Goal: Transaction & Acquisition: Purchase product/service

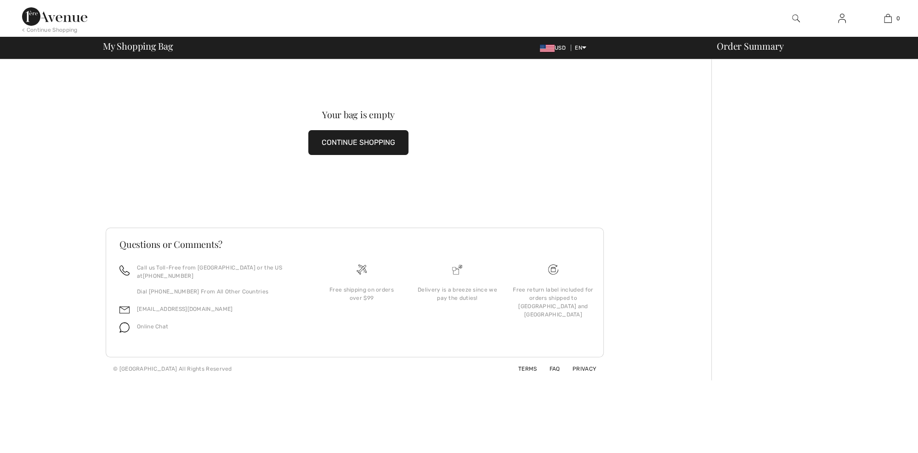
click at [60, 21] on img at bounding box center [54, 16] width 65 height 18
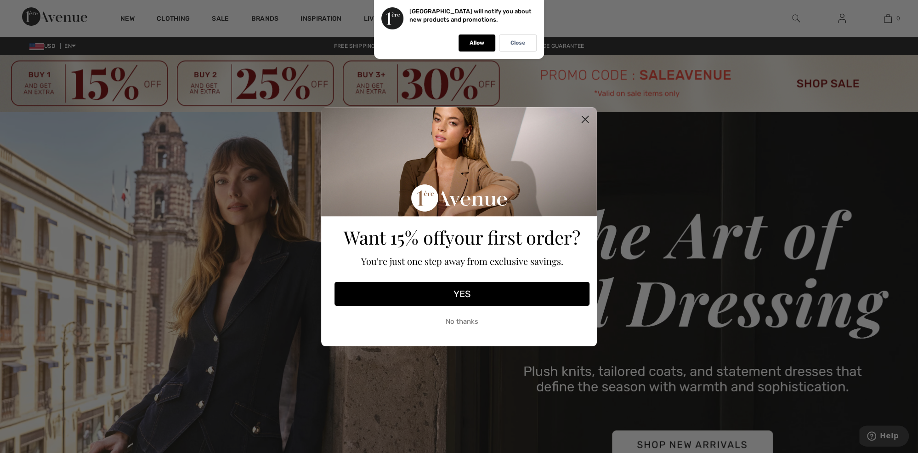
drag, startPoint x: 585, startPoint y: 119, endPoint x: 602, endPoint y: 146, distance: 31.8
click at [585, 119] on icon "Close dialog" at bounding box center [585, 119] width 6 height 6
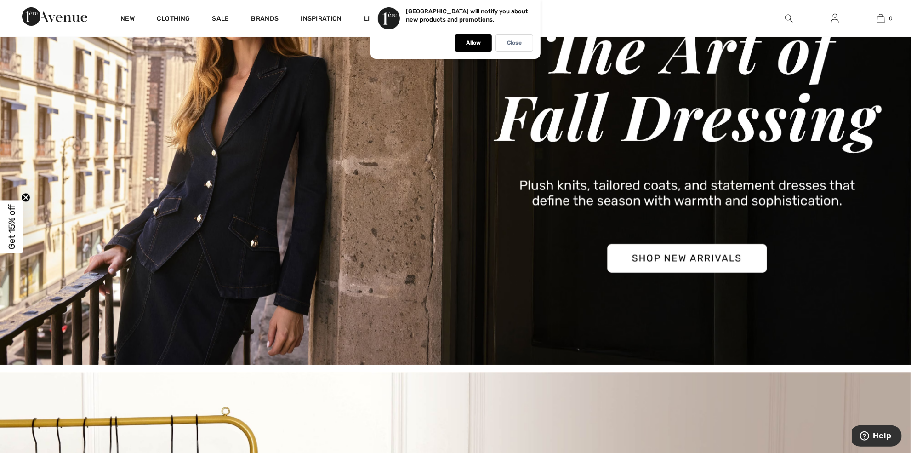
scroll to position [184, 0]
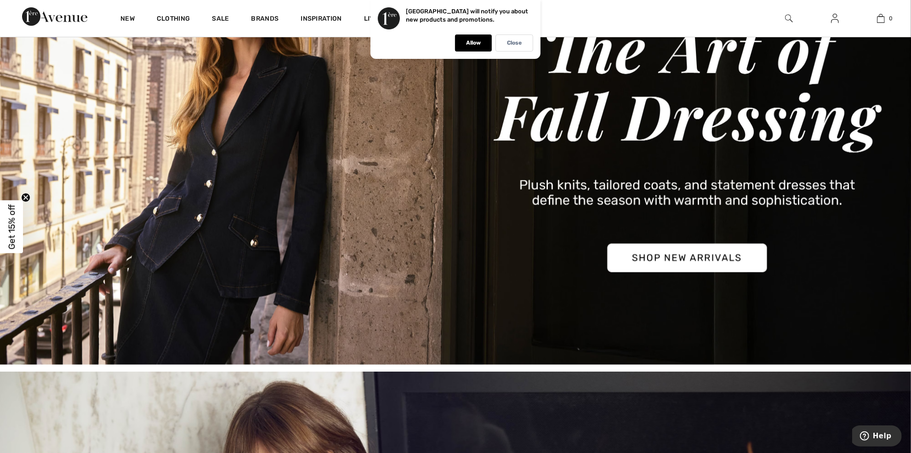
click at [738, 263] on img at bounding box center [455, 146] width 911 height 437
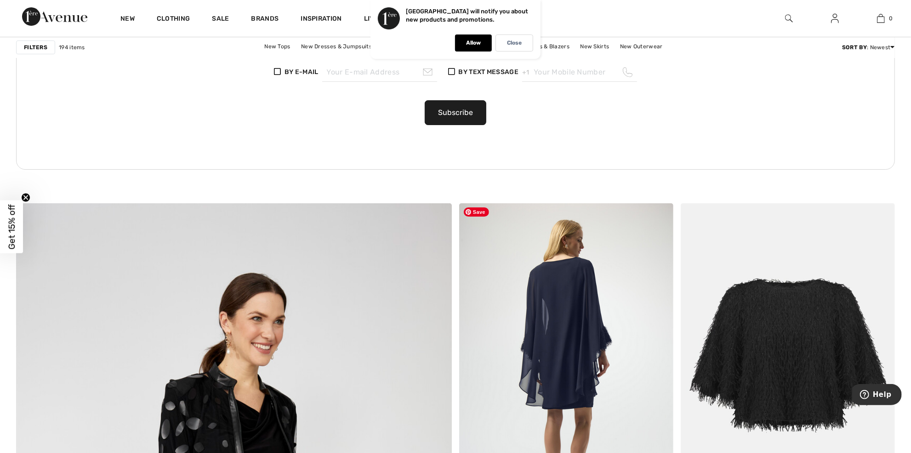
scroll to position [3126, 0]
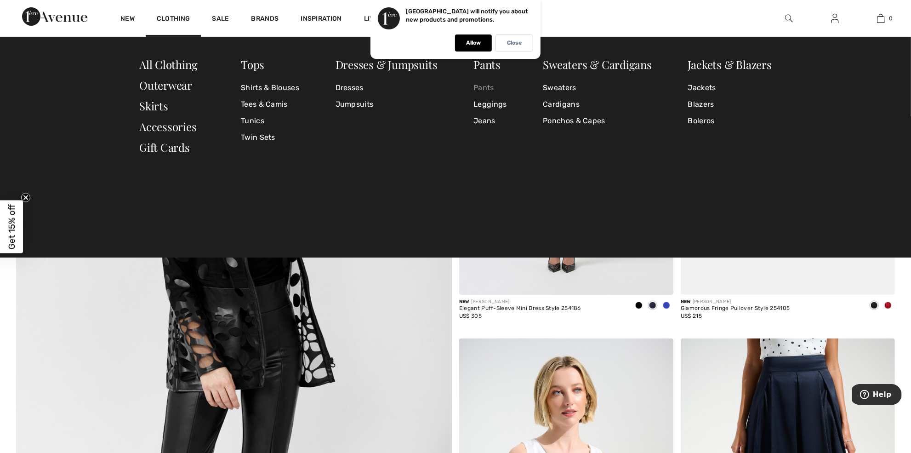
click at [483, 84] on link "Pants" at bounding box center [489, 88] width 33 height 17
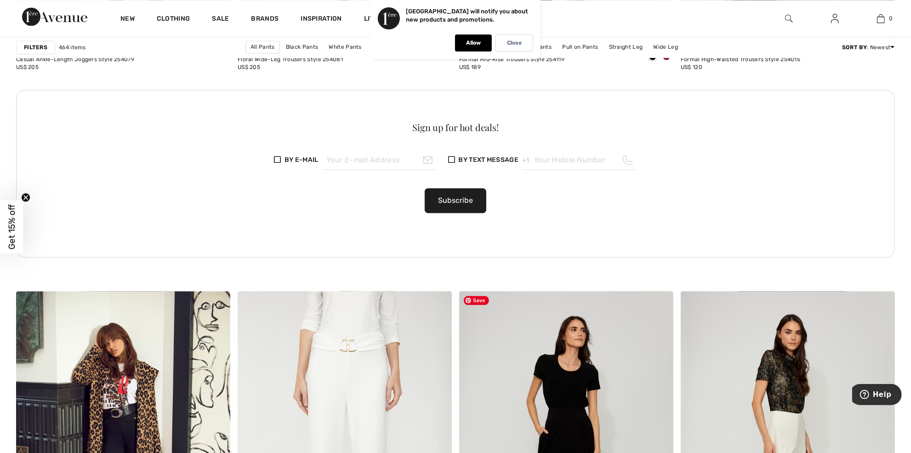
scroll to position [1793, 0]
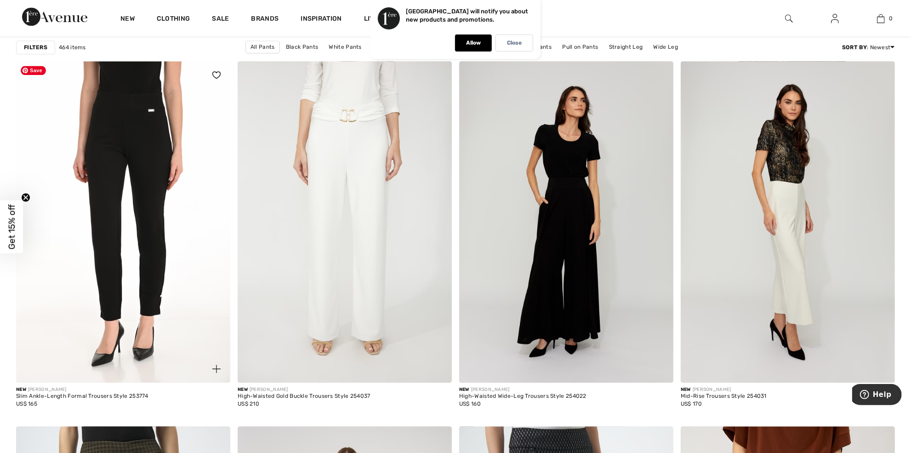
click at [176, 303] on img at bounding box center [123, 221] width 214 height 321
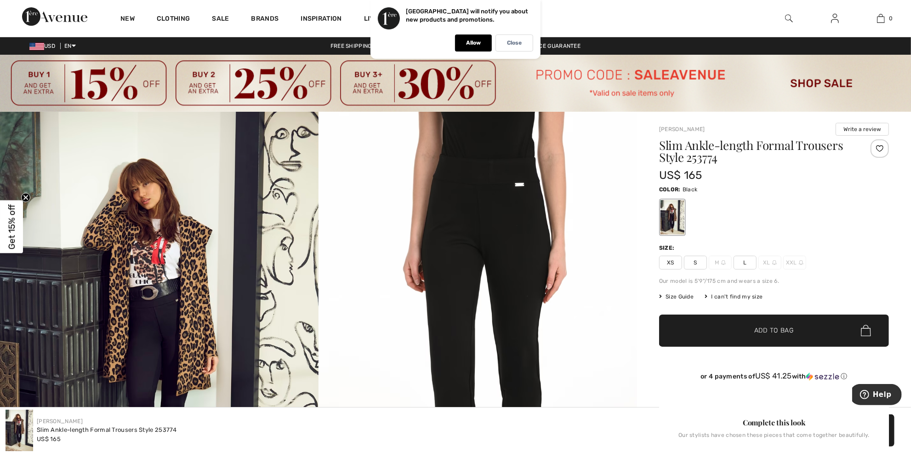
click at [695, 263] on span "S" at bounding box center [695, 263] width 23 height 14
click at [789, 319] on span "✔ Added to Bag Add to Bag" at bounding box center [774, 330] width 230 height 32
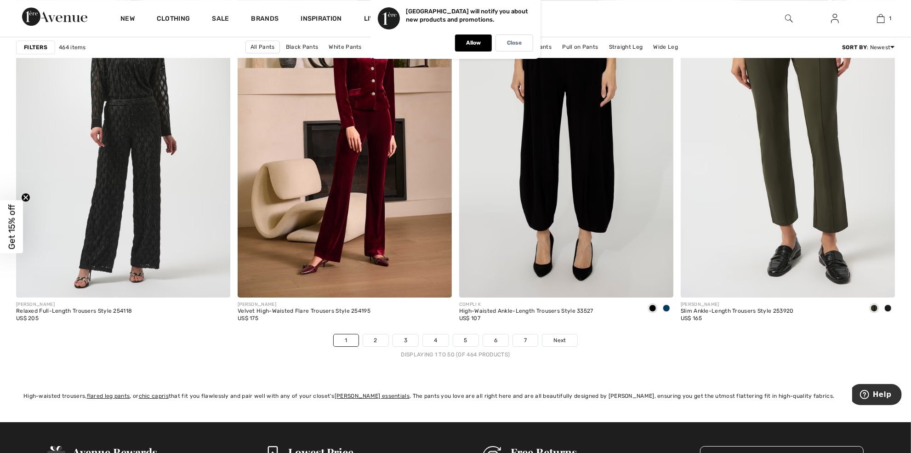
scroll to position [5470, 0]
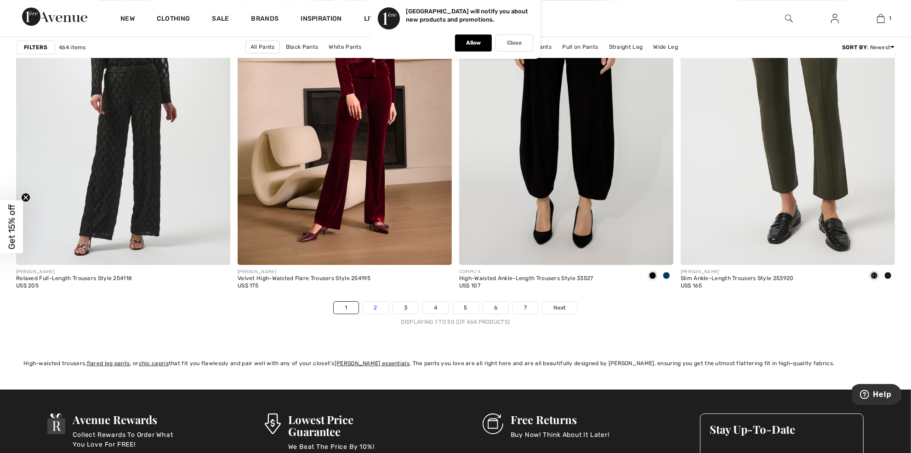
click at [368, 309] on link "2" at bounding box center [375, 308] width 25 height 12
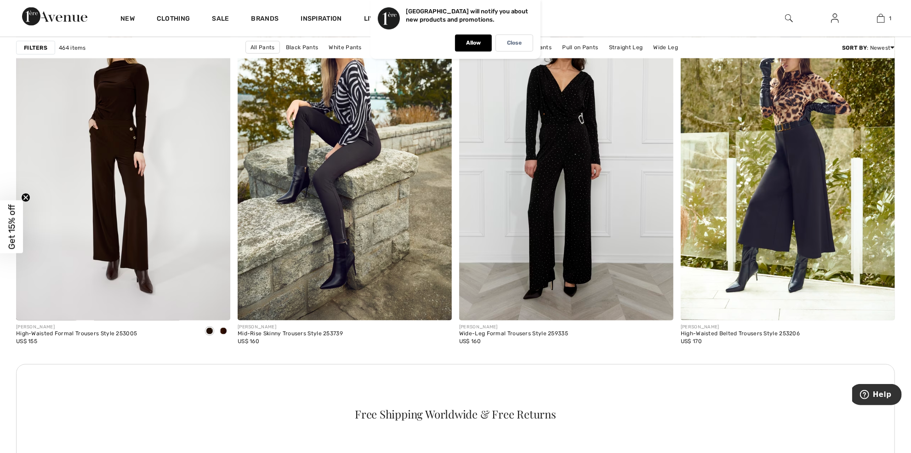
scroll to position [4183, 0]
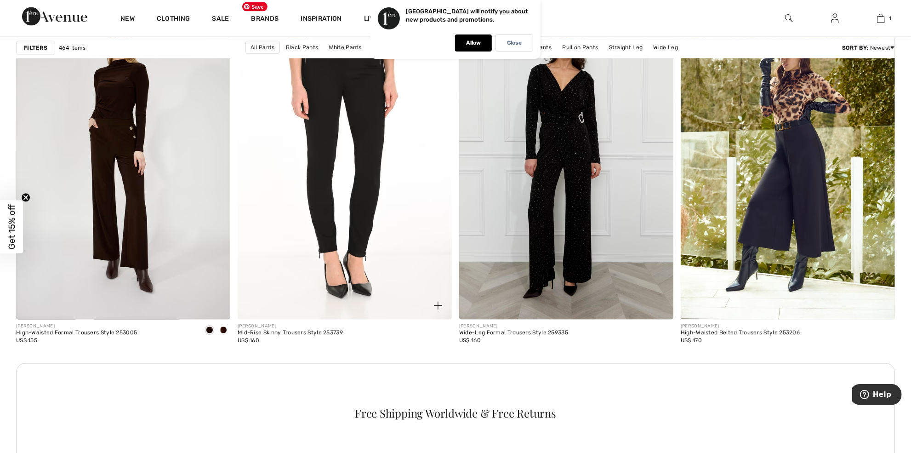
click at [389, 243] on img at bounding box center [345, 158] width 214 height 321
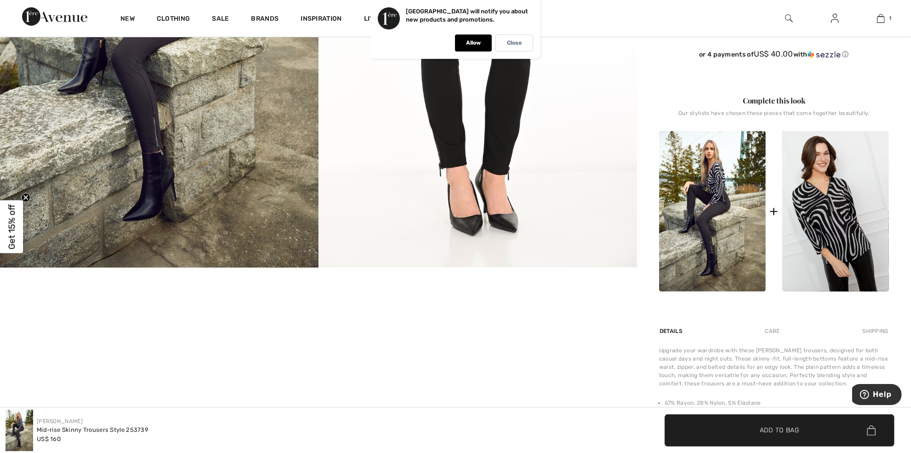
scroll to position [138, 0]
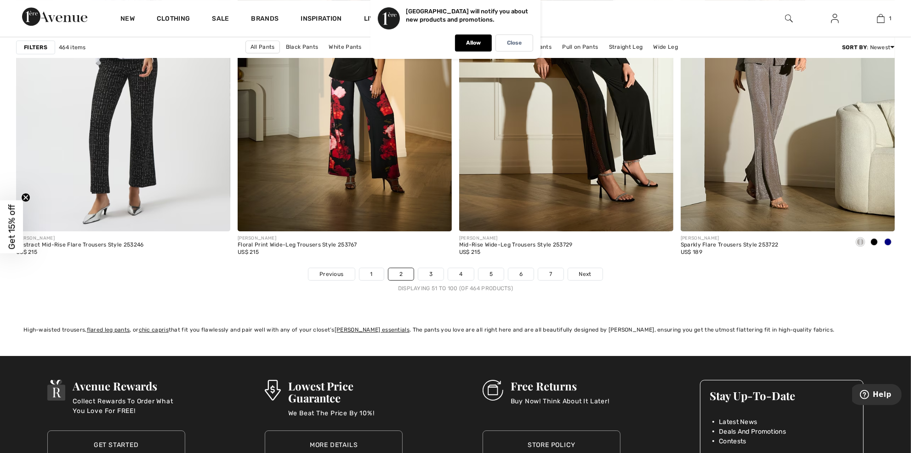
scroll to position [5516, 0]
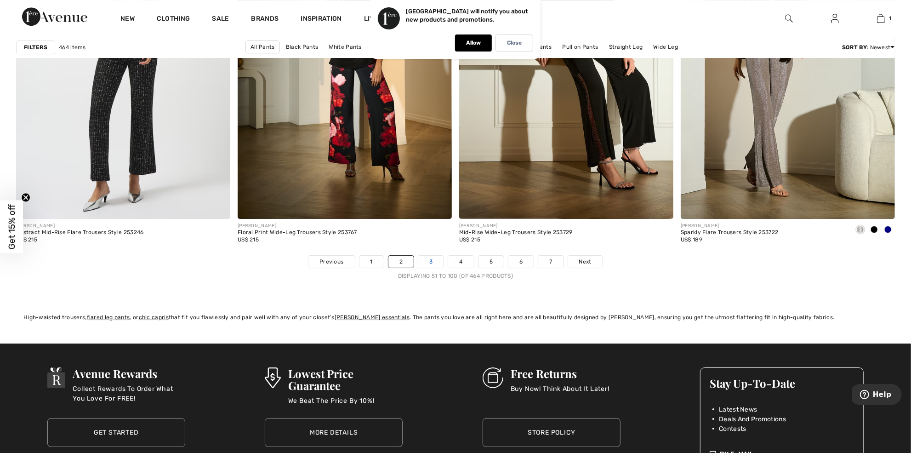
click at [432, 258] on link "3" at bounding box center [430, 262] width 25 height 12
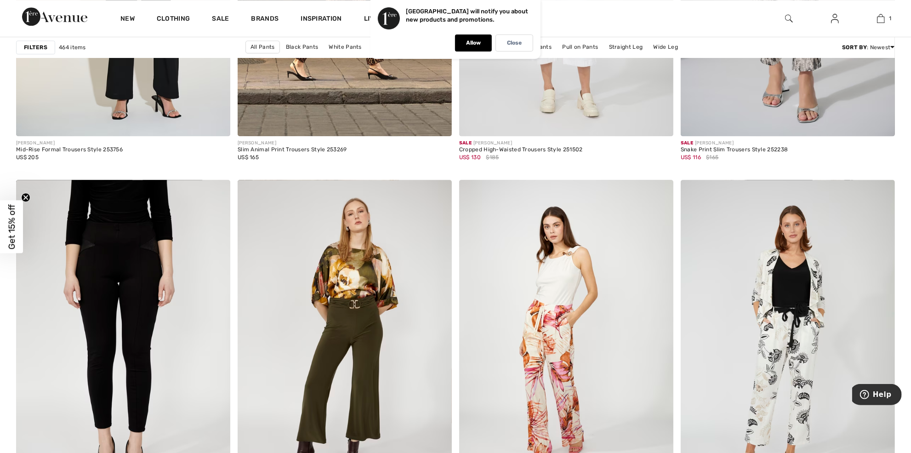
scroll to position [2160, 0]
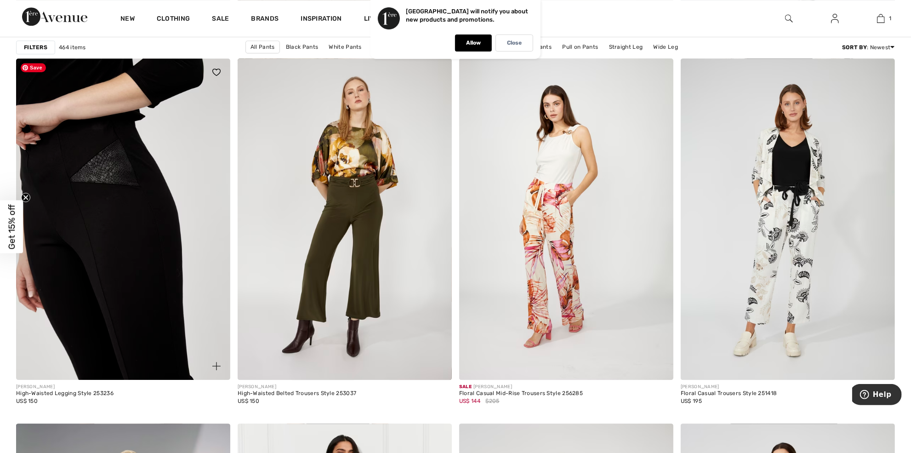
click at [101, 279] on img at bounding box center [123, 218] width 214 height 321
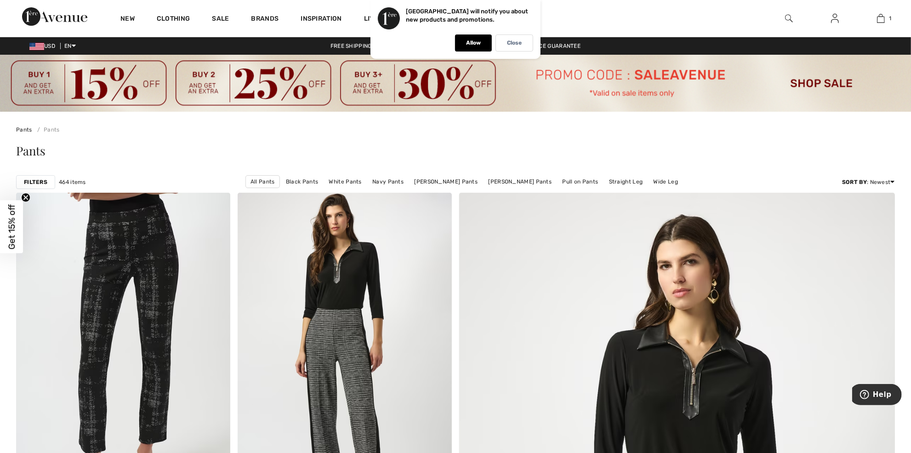
click at [50, 179] on div "Filters" at bounding box center [35, 182] width 39 height 14
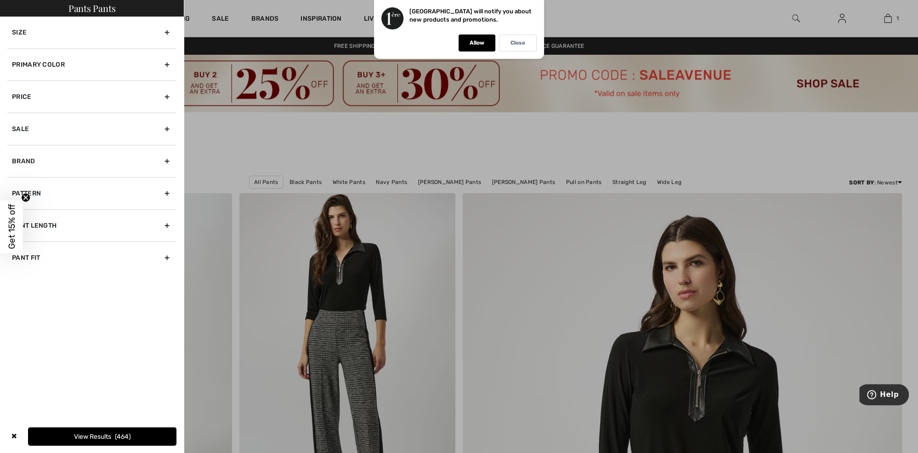
click at [75, 59] on div "Primary Color" at bounding box center [91, 64] width 169 height 32
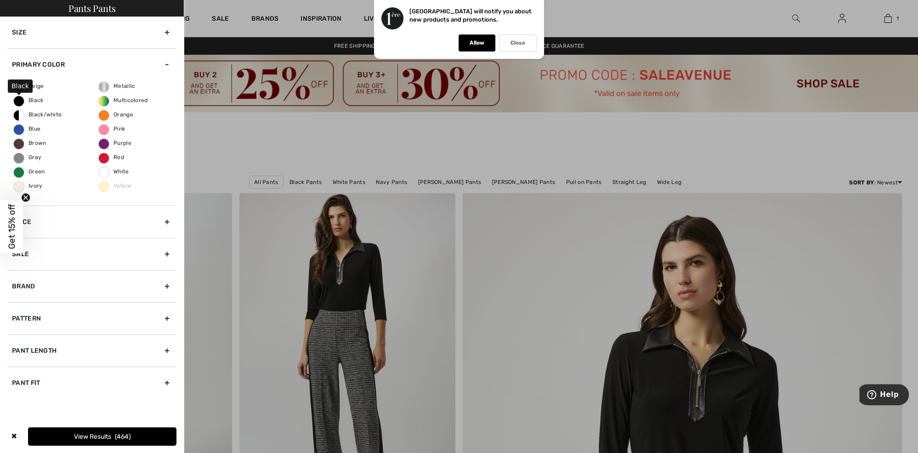
click at [36, 100] on span "Black" at bounding box center [29, 100] width 30 height 6
click at [0, 0] on input "Black" at bounding box center [0, 0] width 0 height 0
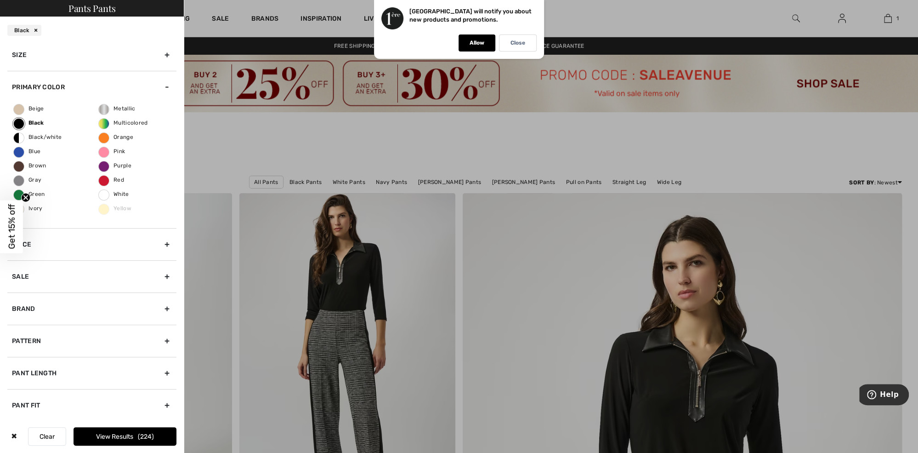
scroll to position [6, 0]
click at [60, 371] on div "Pant Length" at bounding box center [91, 372] width 169 height 32
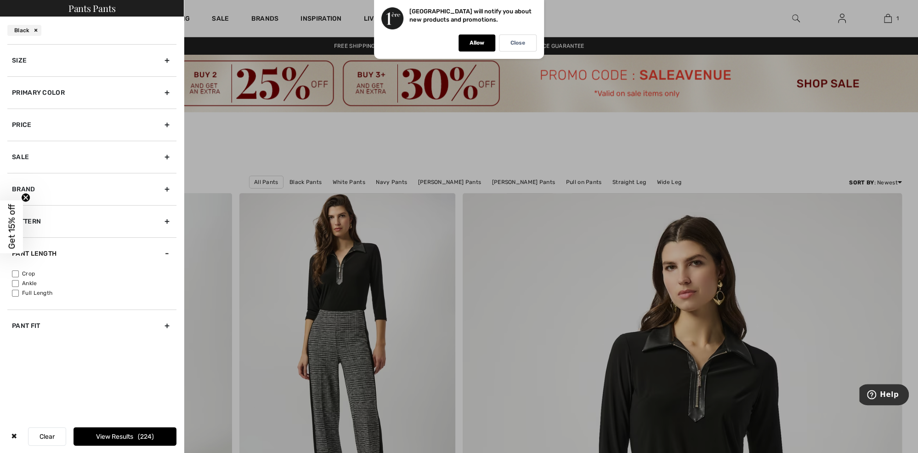
click at [55, 329] on div "Pant Fit" at bounding box center [91, 325] width 169 height 32
click at [27, 331] on label "Slim" at bounding box center [94, 334] width 165 height 8
click at [19, 331] on input"] "Slim" at bounding box center [15, 334] width 7 height 7
checkbox input"] "true"
click at [120, 438] on button "View Results 15" at bounding box center [125, 436] width 103 height 18
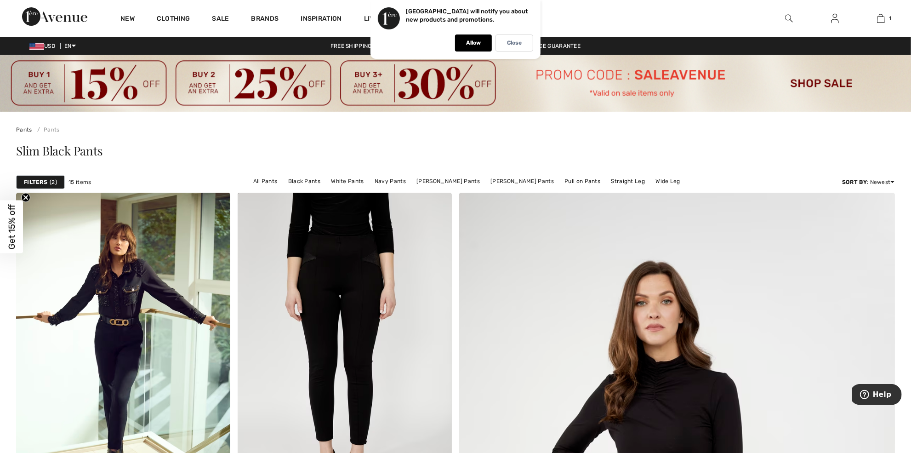
click at [34, 180] on strong "Filters" at bounding box center [35, 182] width 23 height 8
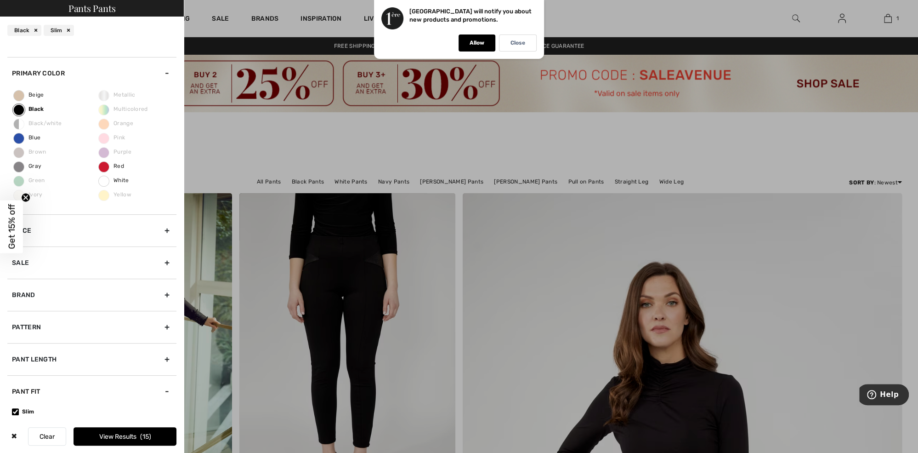
scroll to position [26, 0]
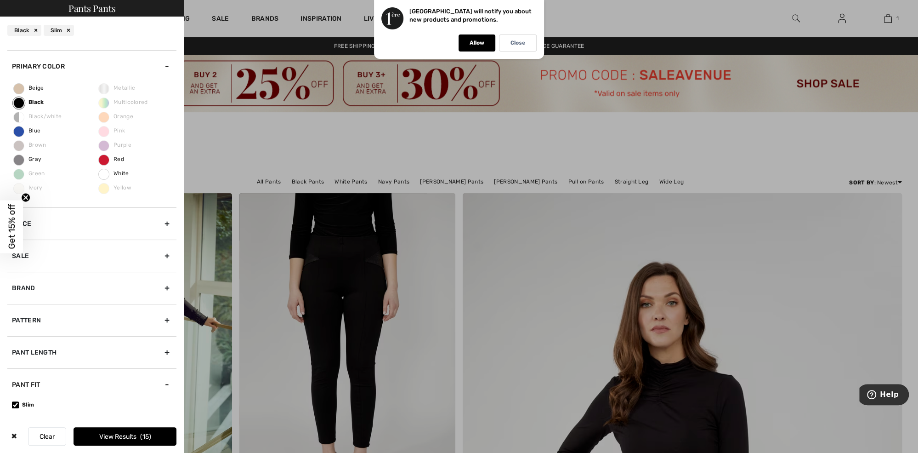
click at [22, 404] on label "Slim" at bounding box center [94, 404] width 165 height 8
click at [19, 404] on input"] "Slim" at bounding box center [15, 404] width 7 height 7
checkbox input"] "false"
click at [77, 379] on div "Pant Fit" at bounding box center [91, 384] width 169 height 32
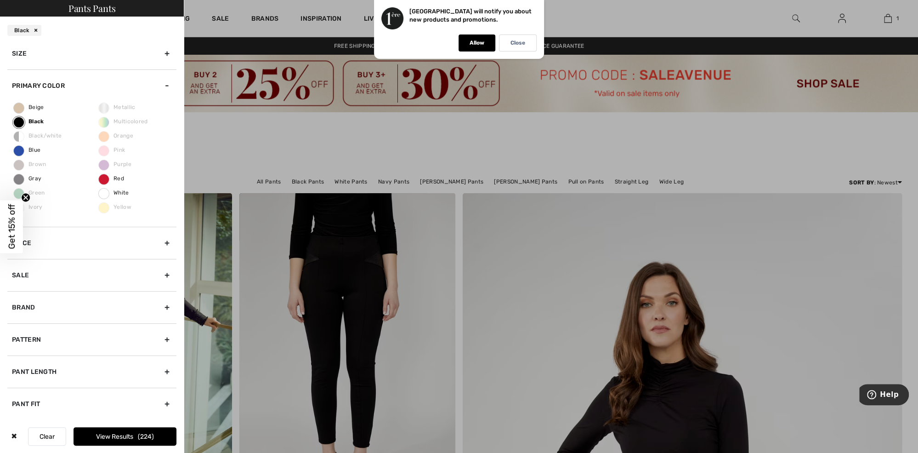
scroll to position [6, 0]
click at [16, 402] on div "Pant Fit" at bounding box center [91, 404] width 169 height 32
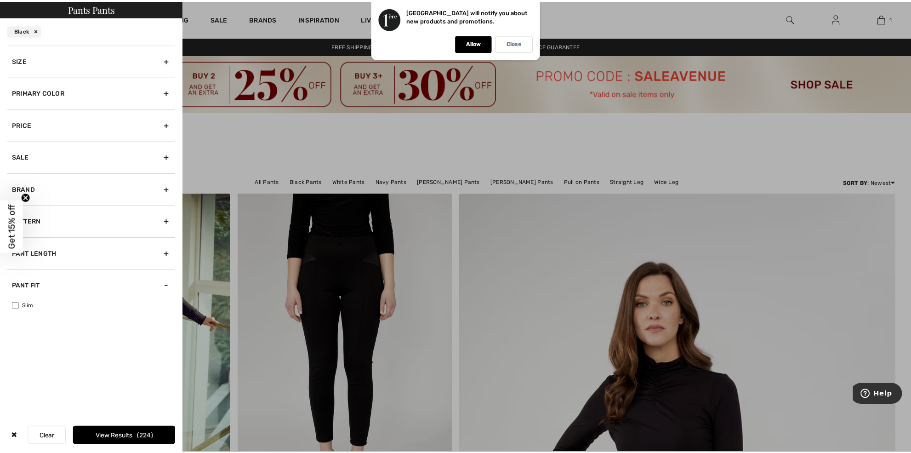
scroll to position [0, 0]
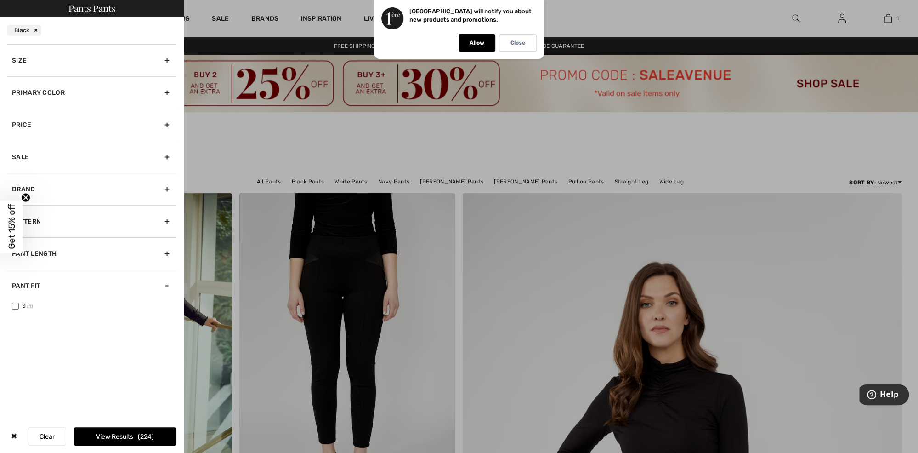
click at [165, 286] on div "Pant Fit" at bounding box center [91, 285] width 169 height 32
click at [170, 286] on div "Pant Fit" at bounding box center [91, 285] width 169 height 32
click at [167, 282] on div "Pant Fit" at bounding box center [91, 285] width 169 height 32
click at [24, 197] on circle "Close teaser" at bounding box center [26, 197] width 9 height 9
click at [283, 156] on div at bounding box center [459, 226] width 918 height 453
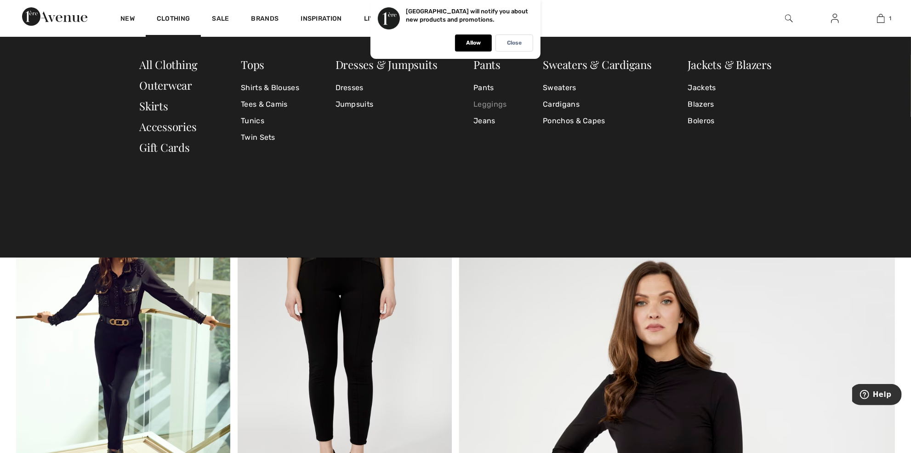
click at [482, 105] on link "Leggings" at bounding box center [489, 104] width 33 height 17
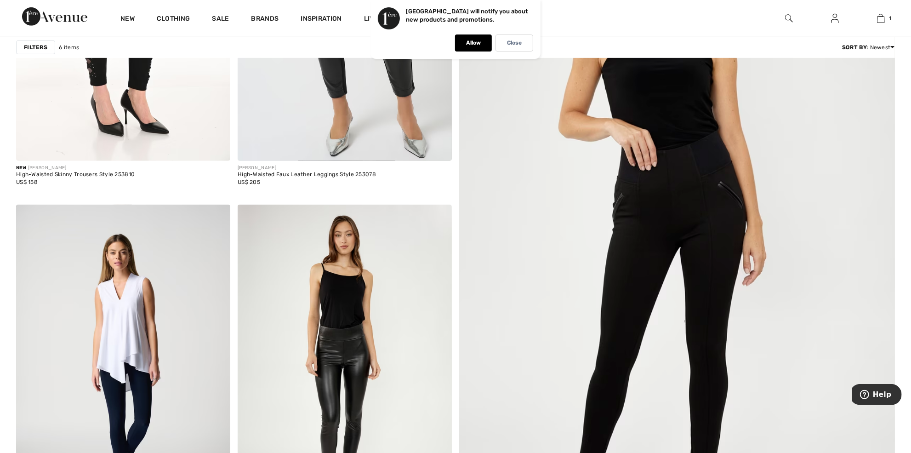
scroll to position [322, 0]
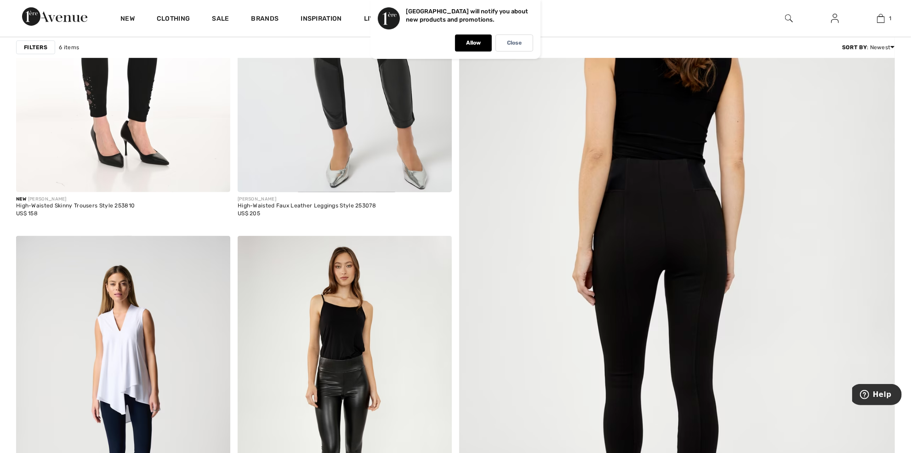
click at [680, 287] on img at bounding box center [677, 263] width 523 height 784
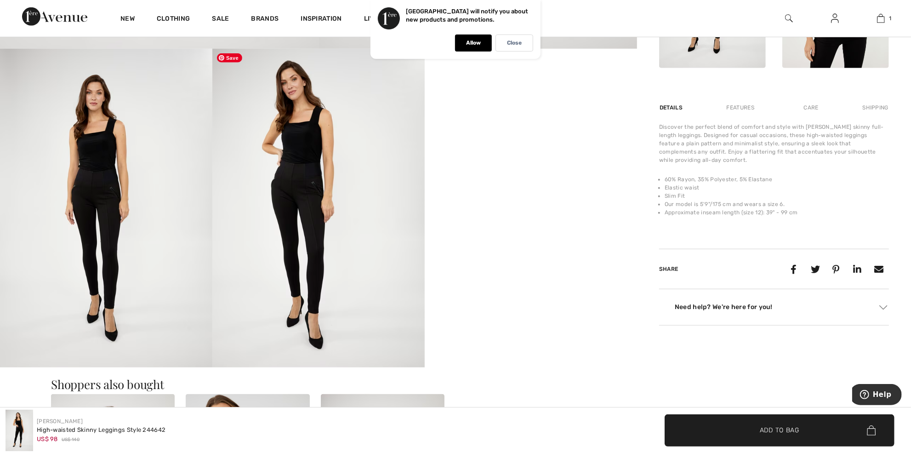
scroll to position [552, 0]
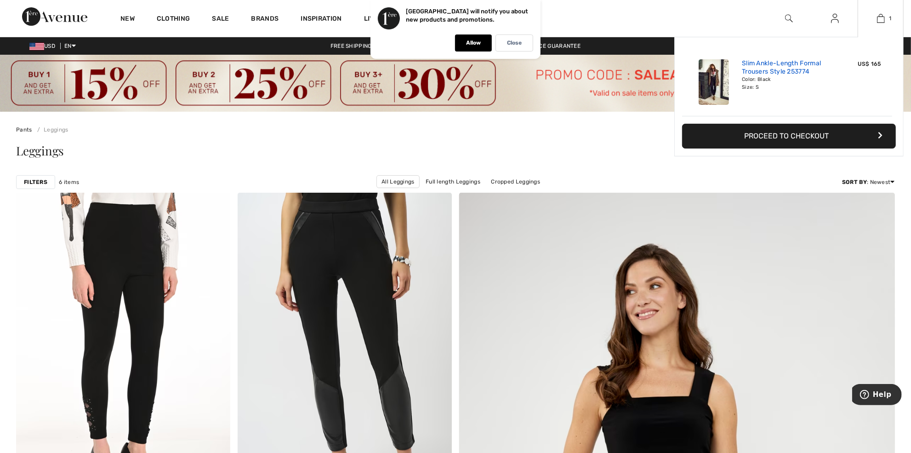
click at [786, 68] on link "Slim Ankle-Length Formal Trousers Style 253774" at bounding box center [787, 67] width 91 height 17
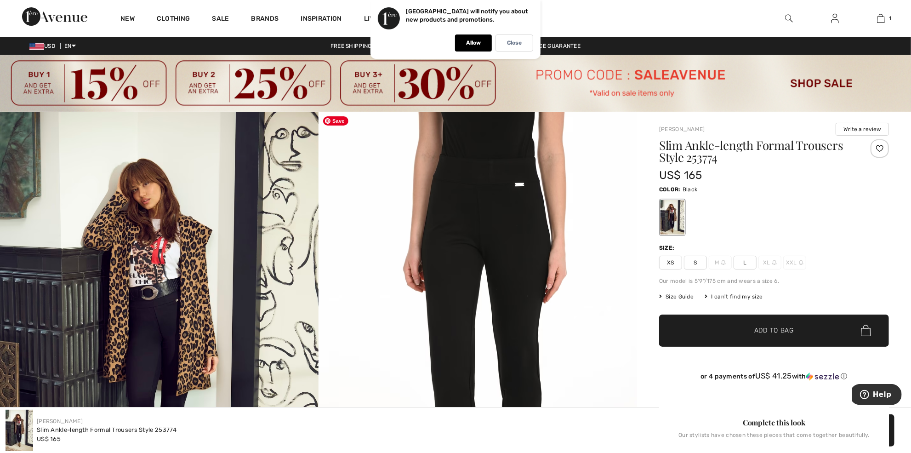
click at [467, 179] on img at bounding box center [478, 350] width 319 height 477
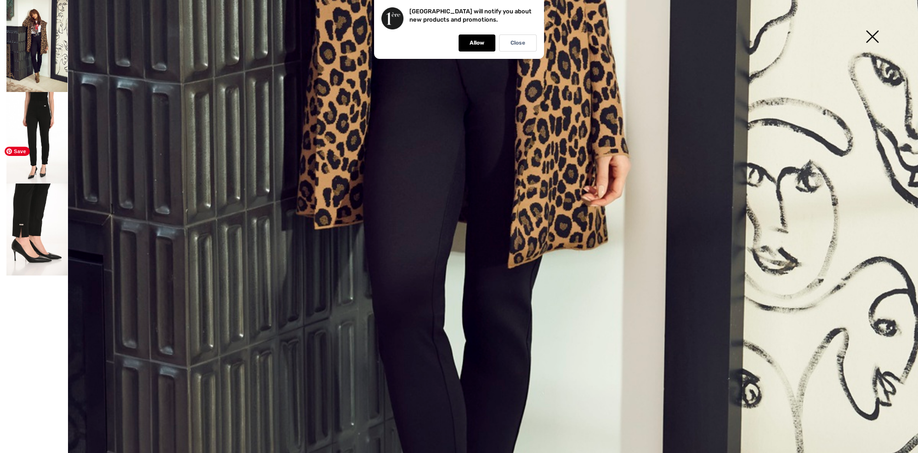
scroll to position [735, 0]
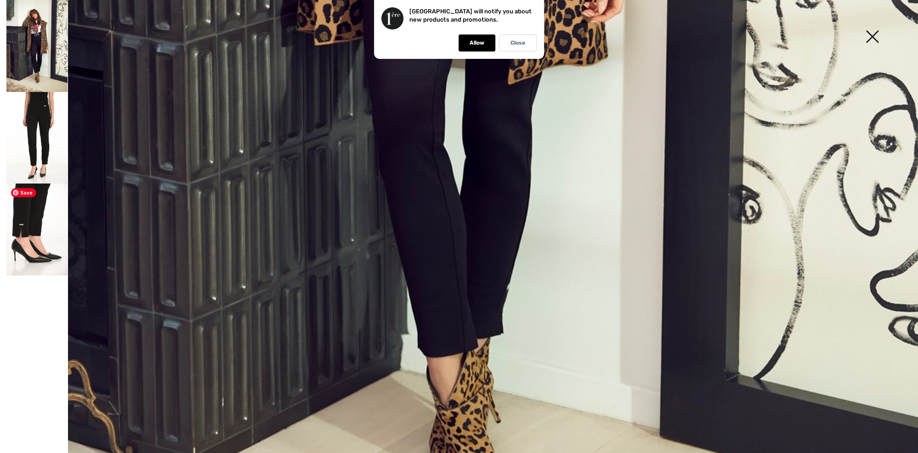
click at [30, 213] on img at bounding box center [36, 229] width 61 height 92
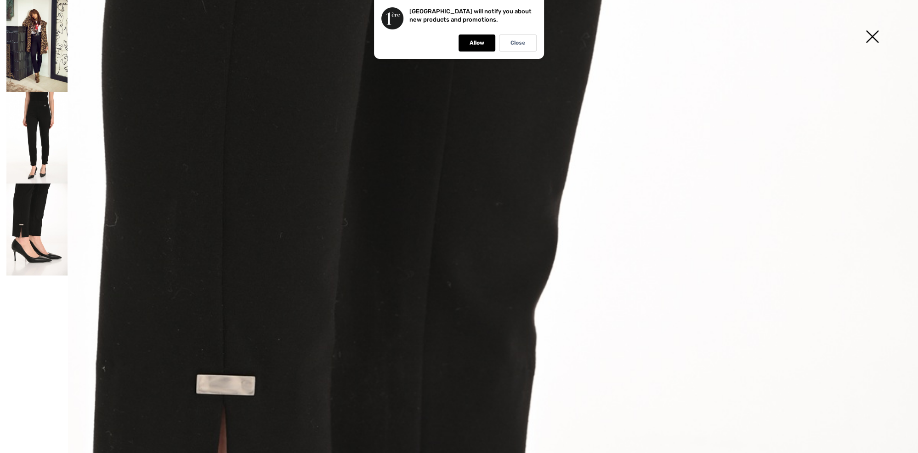
scroll to position [0, 0]
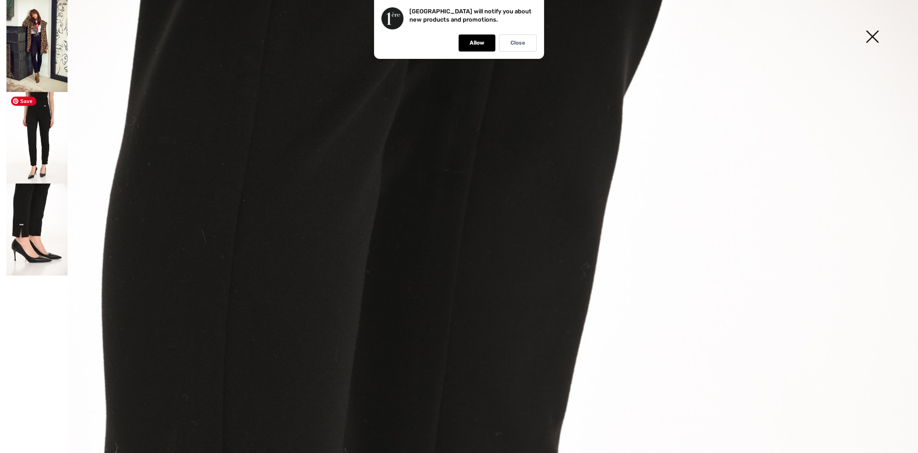
click at [46, 144] on img at bounding box center [36, 138] width 61 height 92
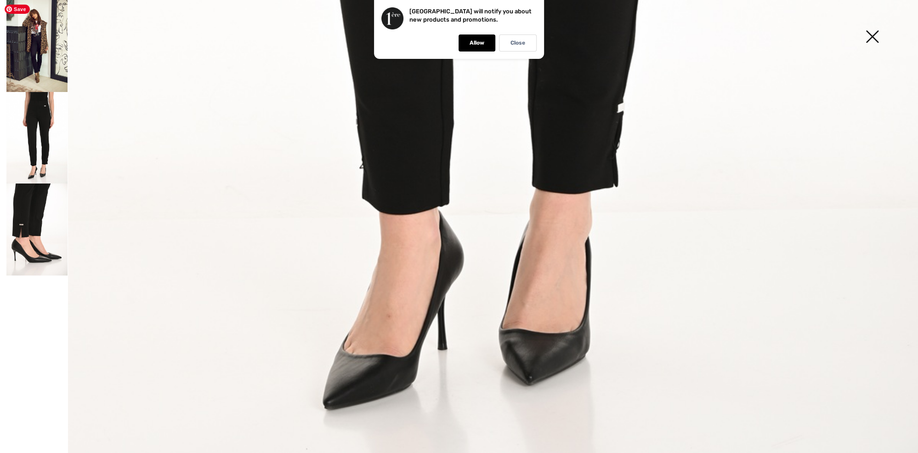
scroll to position [911, 0]
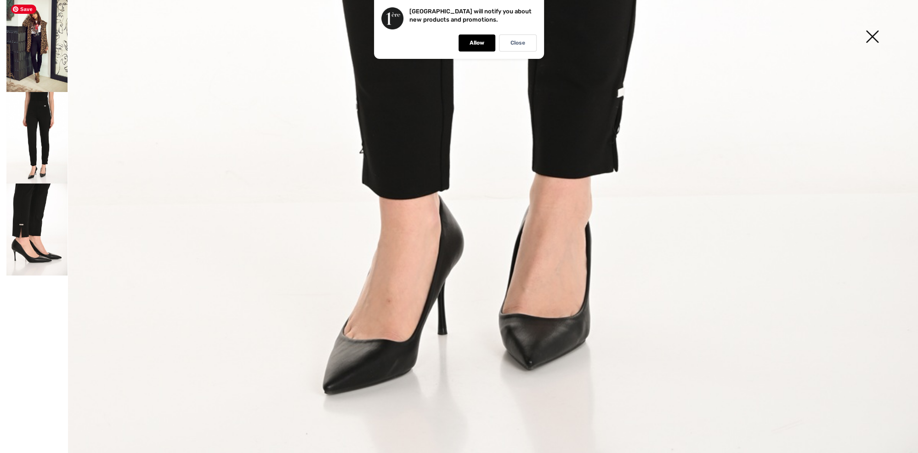
click at [37, 78] on img at bounding box center [36, 46] width 61 height 92
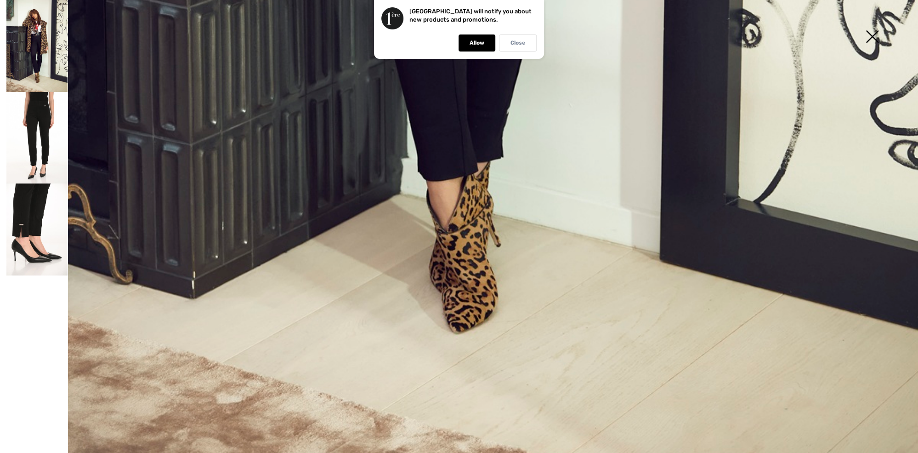
click at [528, 47] on div "Close" at bounding box center [518, 42] width 38 height 17
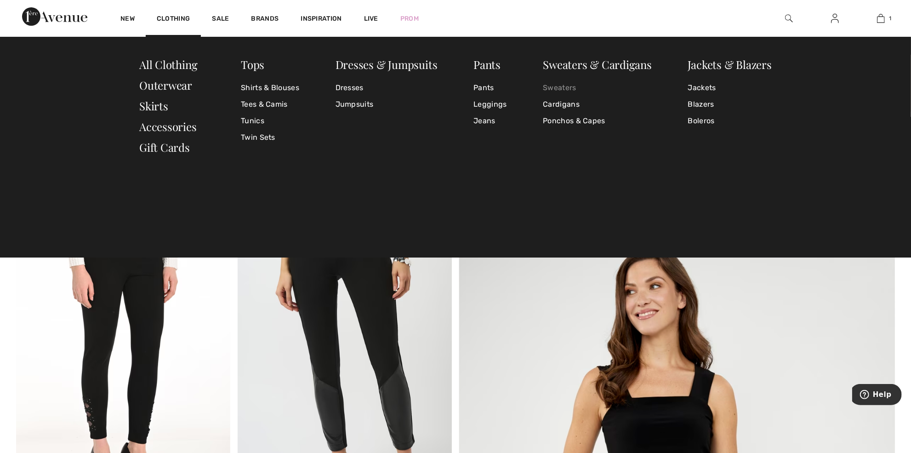
click at [565, 87] on link "Sweaters" at bounding box center [597, 88] width 109 height 17
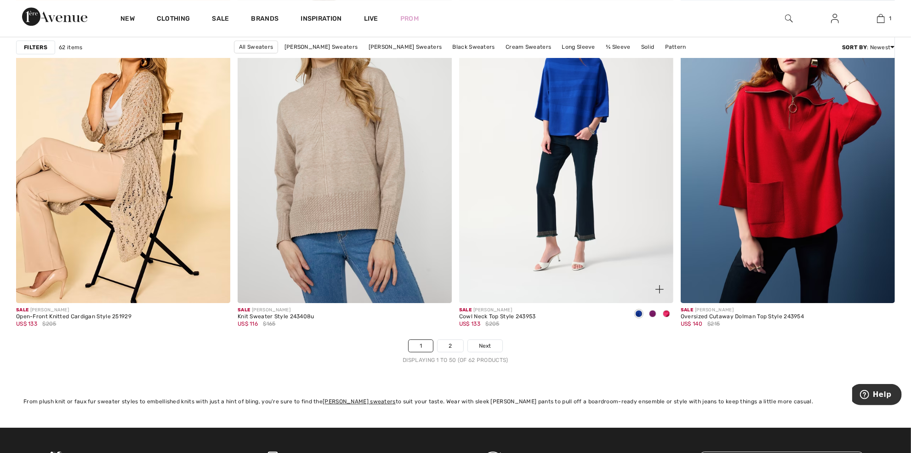
scroll to position [5562, 0]
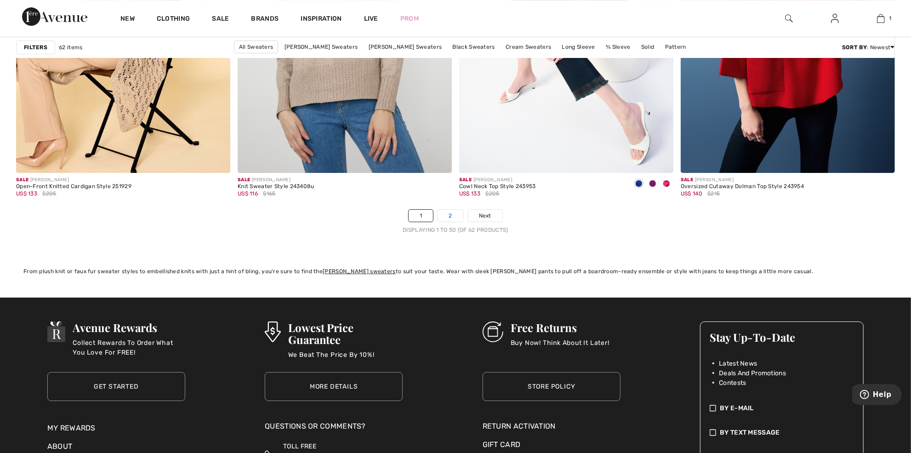
click at [450, 217] on link "2" at bounding box center [450, 216] width 25 height 12
